Goal: Navigation & Orientation: Find specific page/section

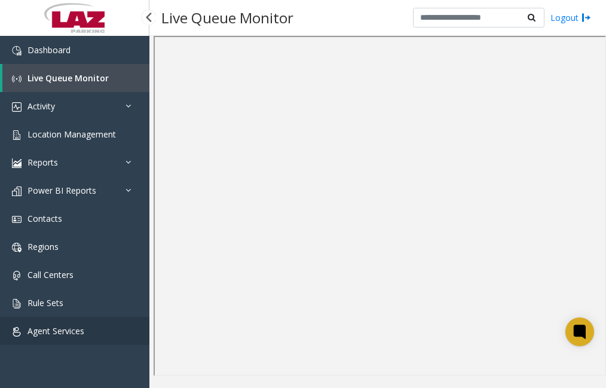
click at [46, 331] on span "Agent Services" at bounding box center [55, 330] width 57 height 11
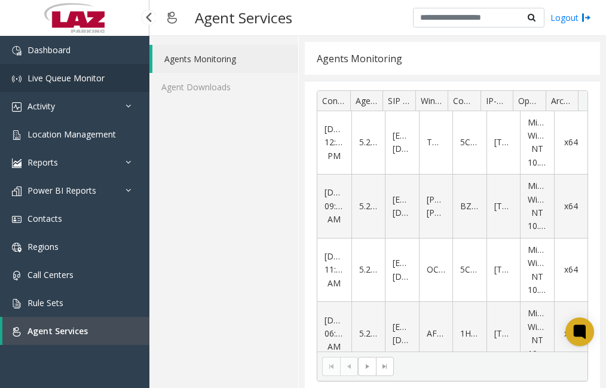
click at [79, 76] on span "Live Queue Monitor" at bounding box center [65, 77] width 77 height 11
